Goal: Transaction & Acquisition: Purchase product/service

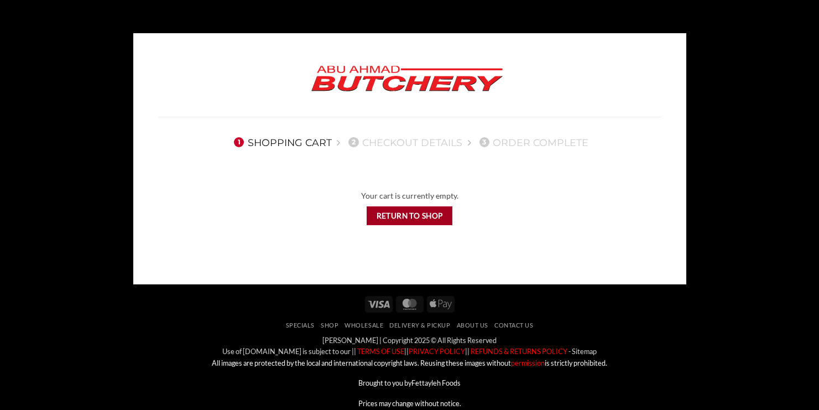
click at [396, 215] on link "Return to shop" at bounding box center [410, 215] width 86 height 19
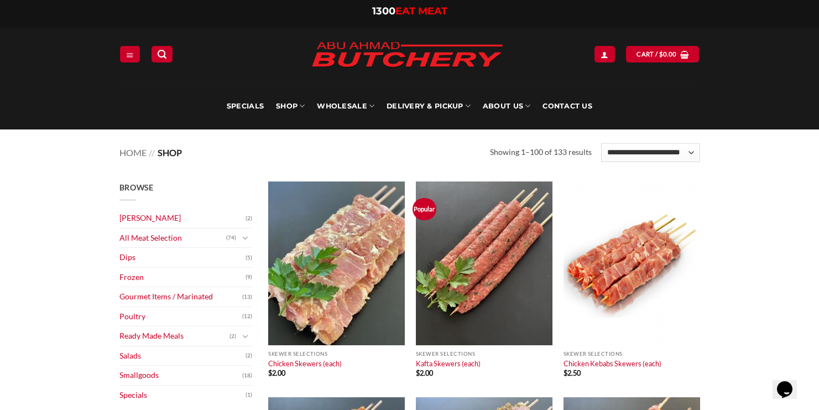
click at [0, 0] on div at bounding box center [0, 0] width 0 height 0
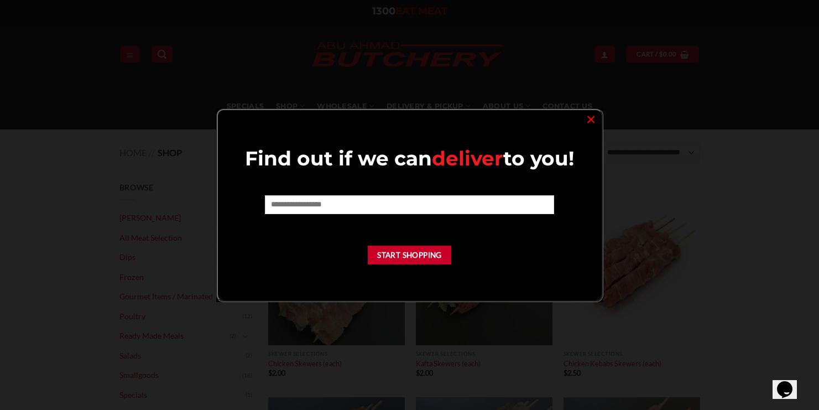
drag, startPoint x: 591, startPoint y: 121, endPoint x: 561, endPoint y: 81, distance: 49.8
click at [591, 121] on link "×" at bounding box center [591, 118] width 16 height 15
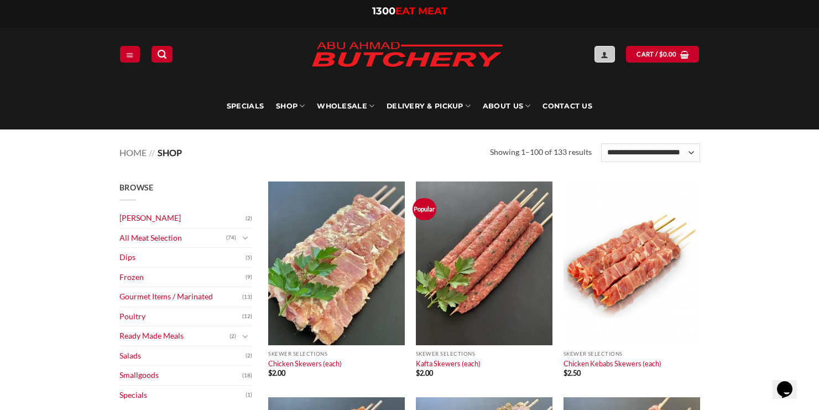
click at [608, 55] on icon "Login" at bounding box center [604, 54] width 8 height 9
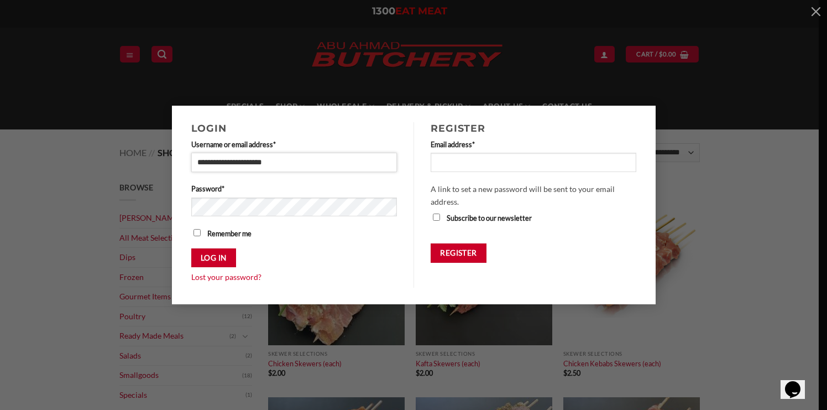
click at [290, 160] on input "**********" at bounding box center [294, 162] width 206 height 19
